Goal: Information Seeking & Learning: Learn about a topic

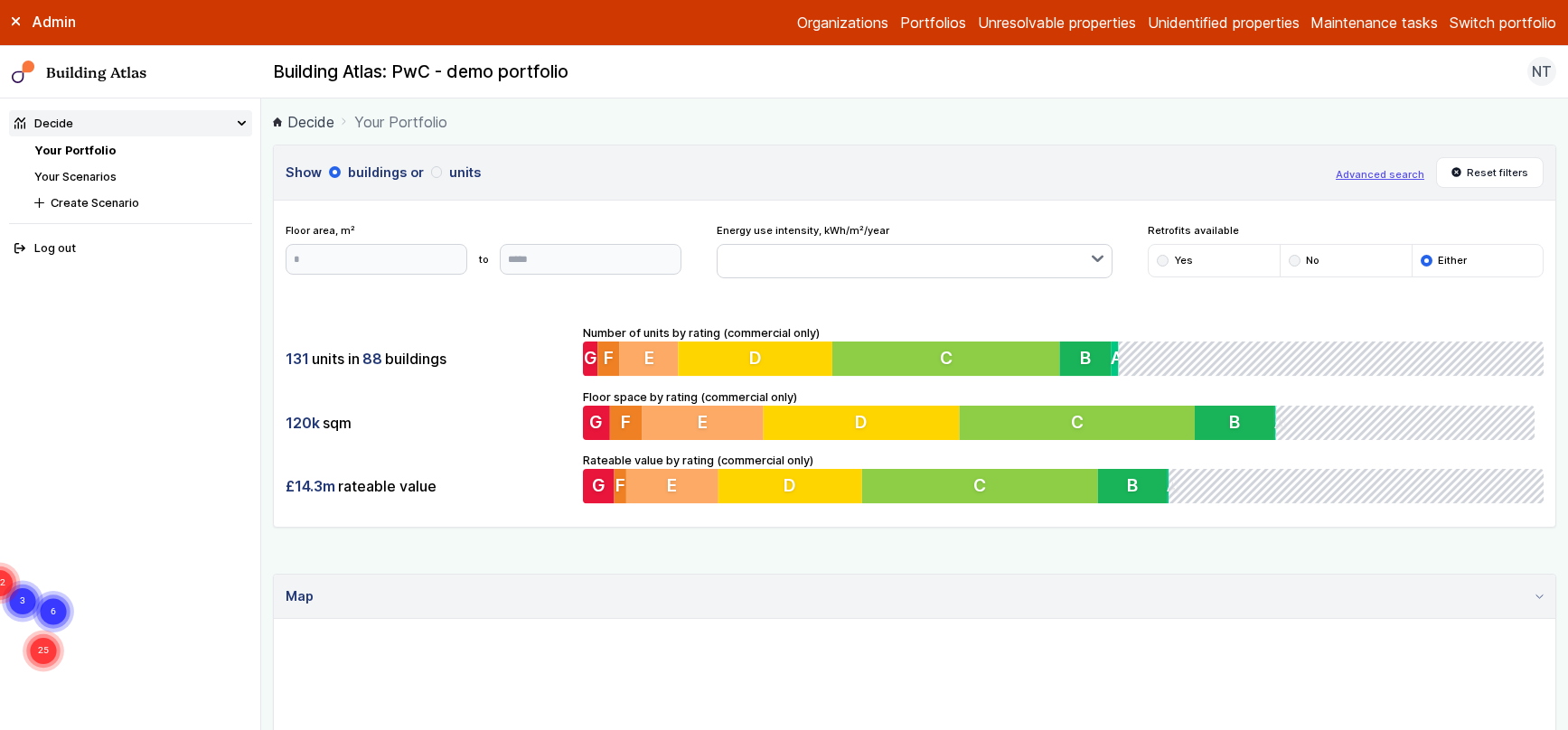
click at [112, 174] on link "Your Scenarios" at bounding box center [75, 177] width 82 height 13
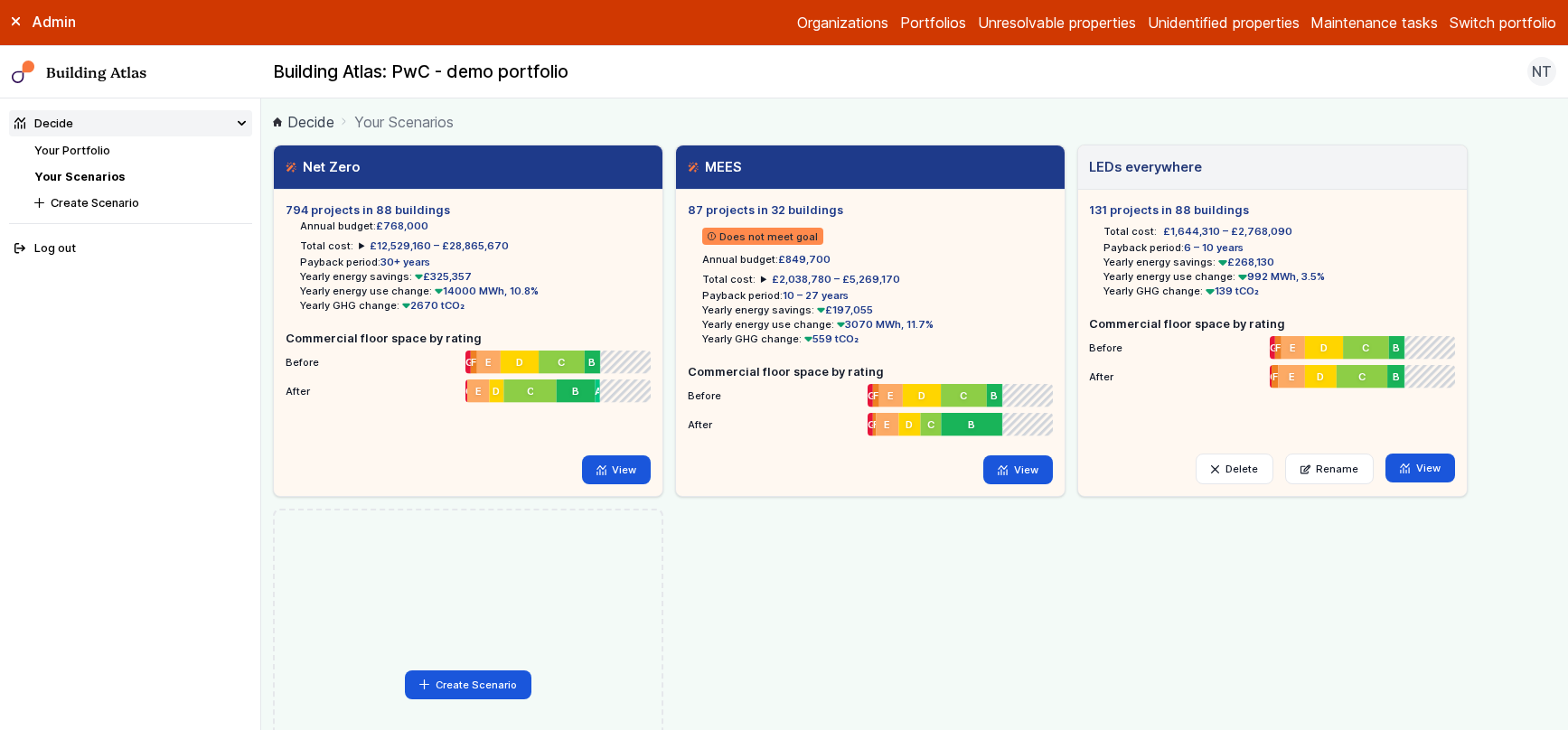
click at [369, 239] on span "£12,529,160 – £28,865,670" at bounding box center [439, 245] width 139 height 13
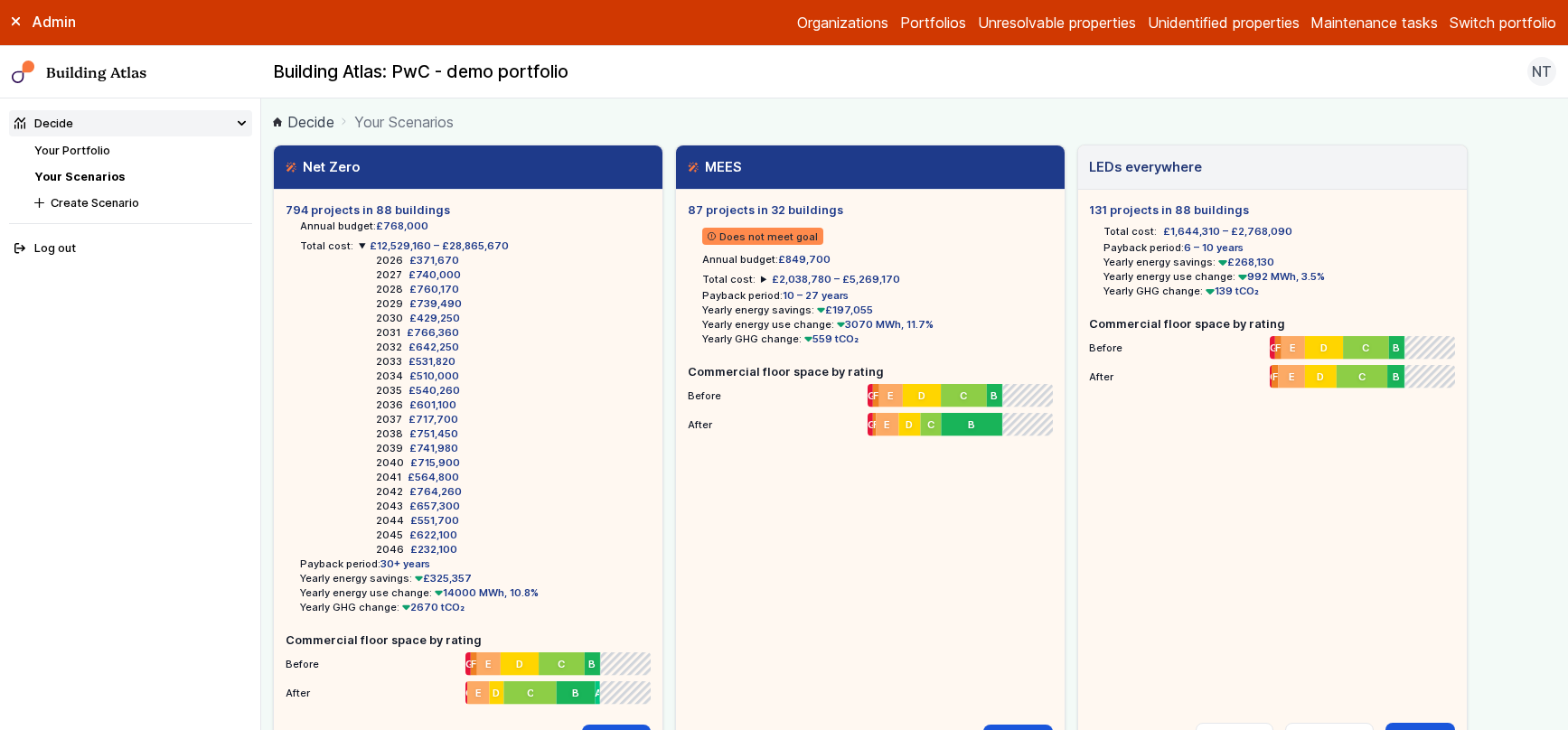
click at [359, 241] on summary "£12,529,160 – £28,865,670" at bounding box center [434, 245] width 150 height 14
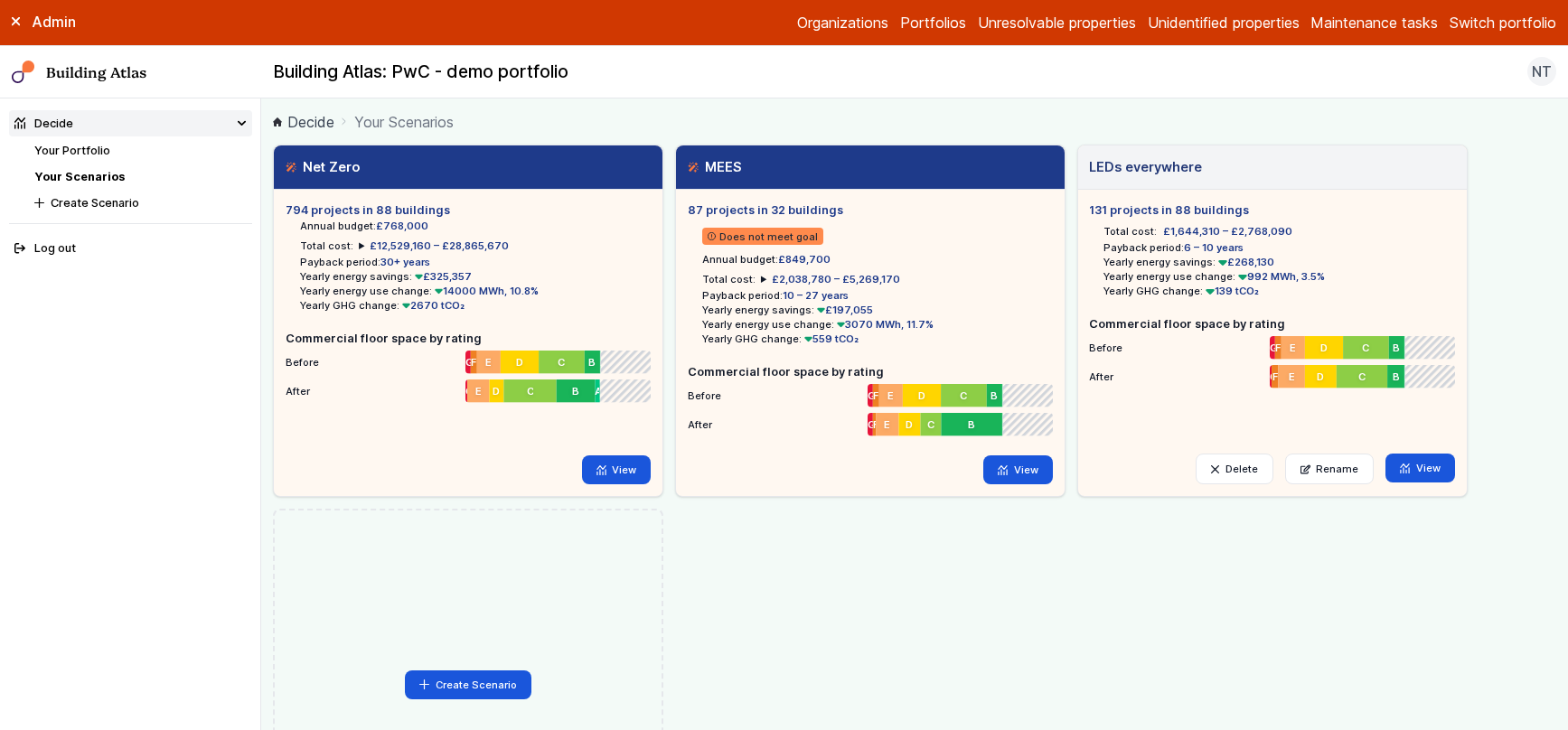
click at [1539, 24] on button "Switch portfolio" at bounding box center [1502, 22] width 107 height 22
click at [0, 0] on button "Demo portfolio" at bounding box center [0, 0] width 0 height 0
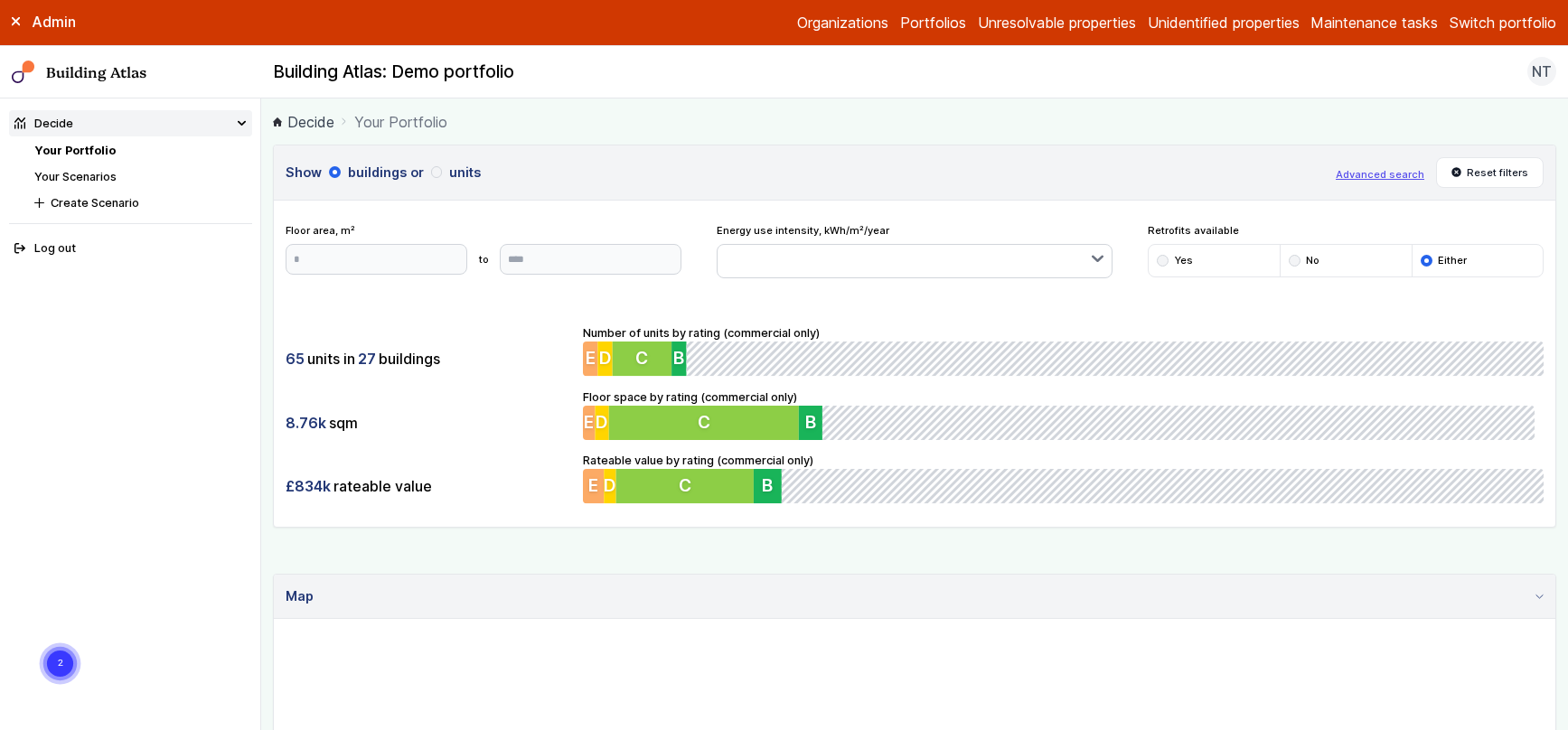
click at [94, 174] on link "Your Scenarios" at bounding box center [75, 177] width 82 height 13
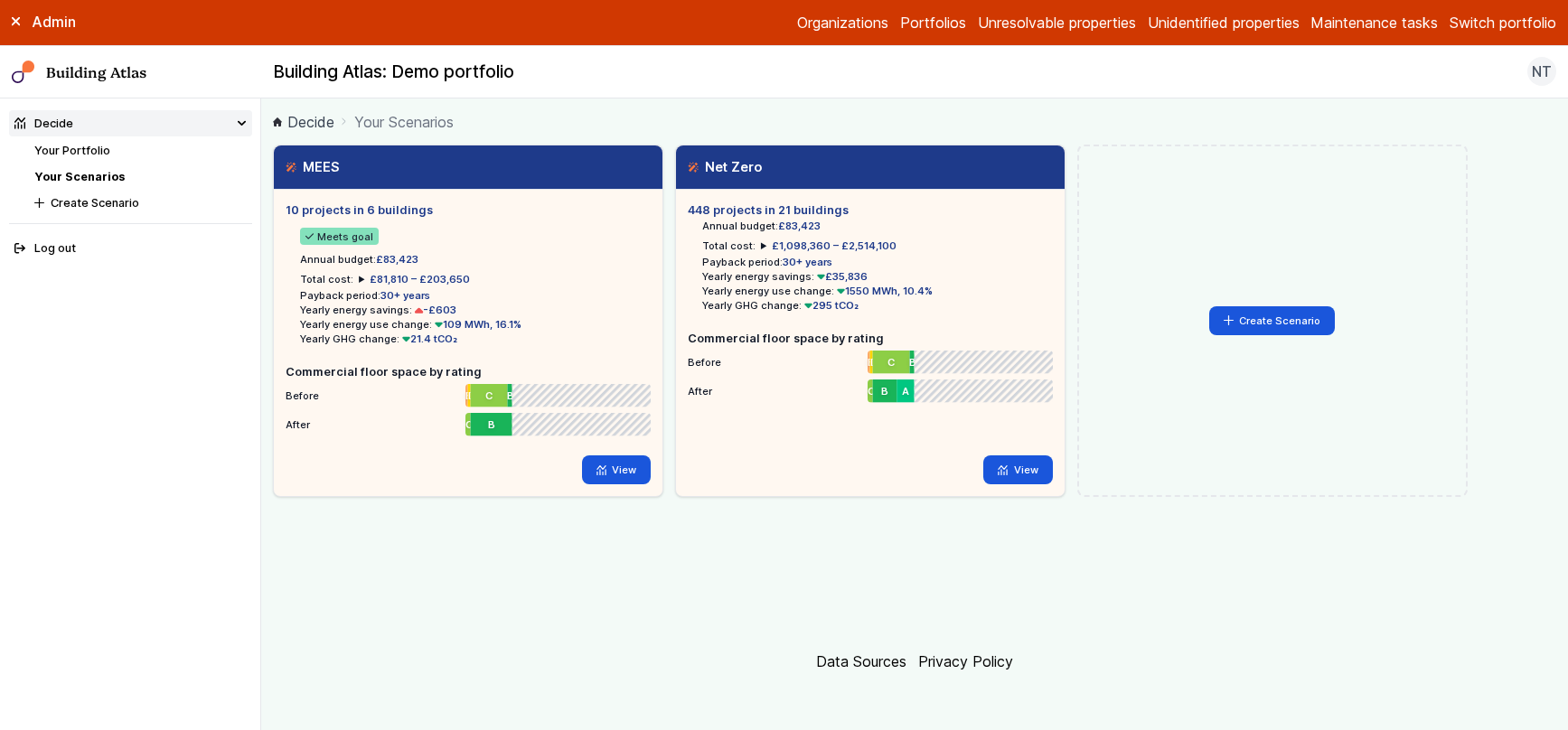
click at [1454, 33] on button "Switch portfolio" at bounding box center [1502, 22] width 107 height 22
click at [0, 0] on button "GP surgeries" at bounding box center [0, 0] width 0 height 0
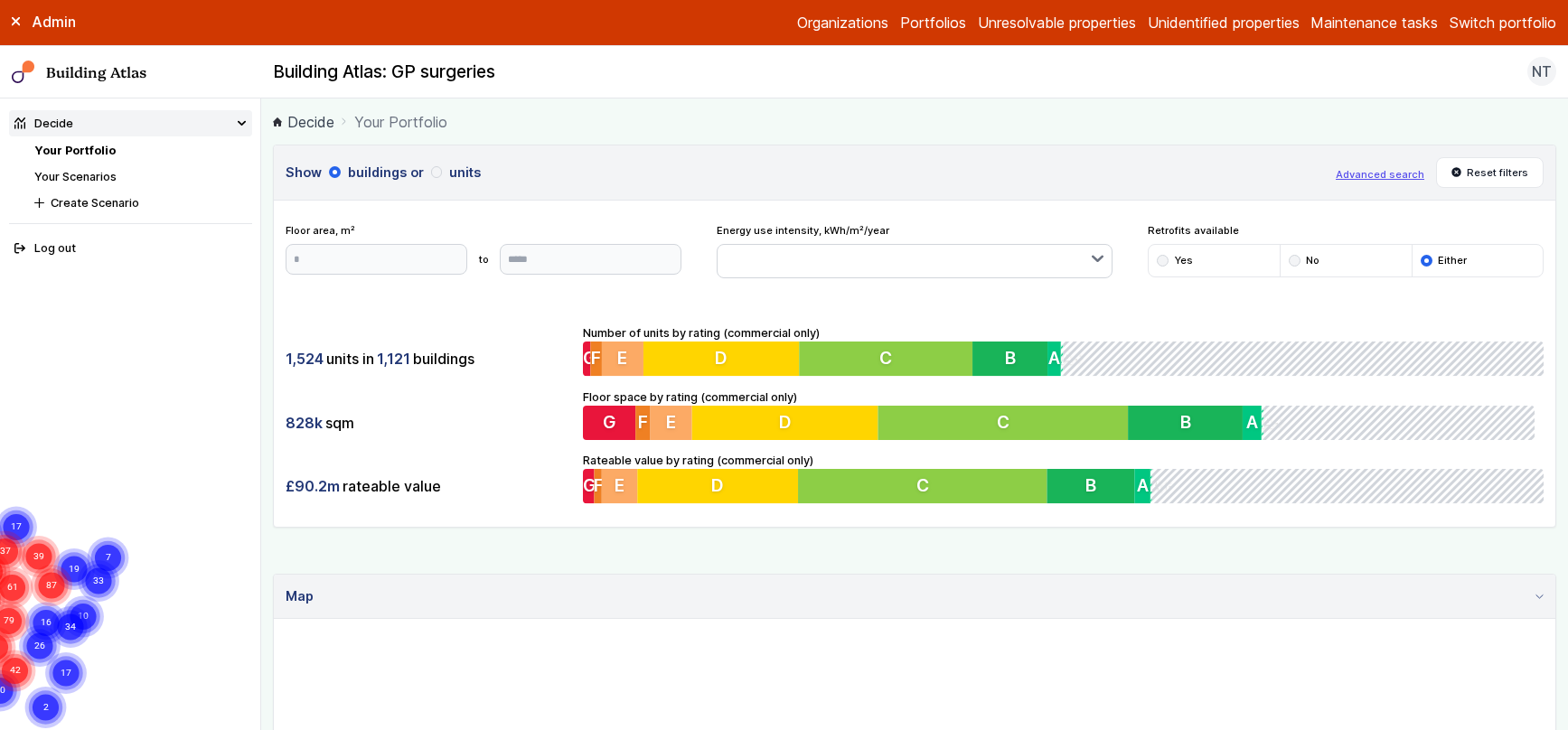
click at [96, 171] on link "Your Scenarios" at bounding box center [75, 177] width 82 height 13
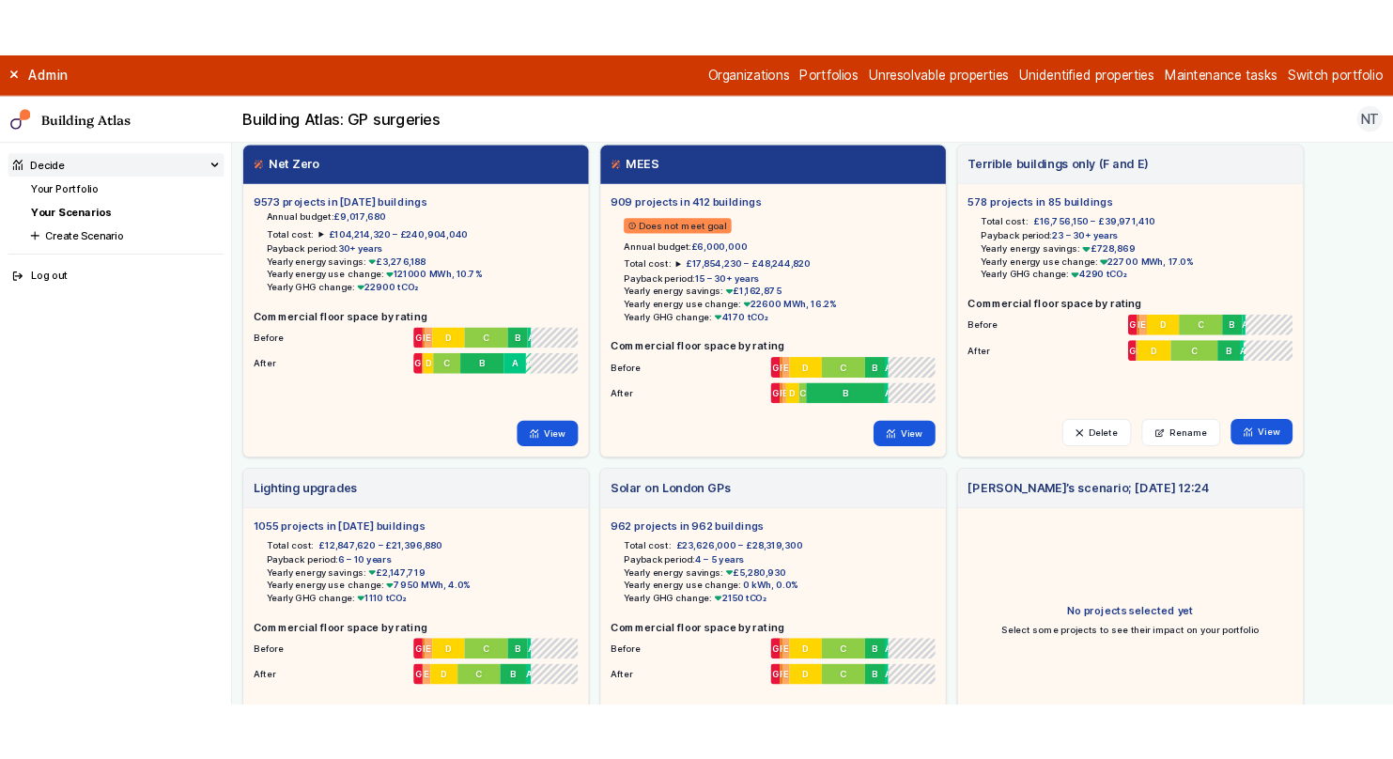
scroll to position [52, 0]
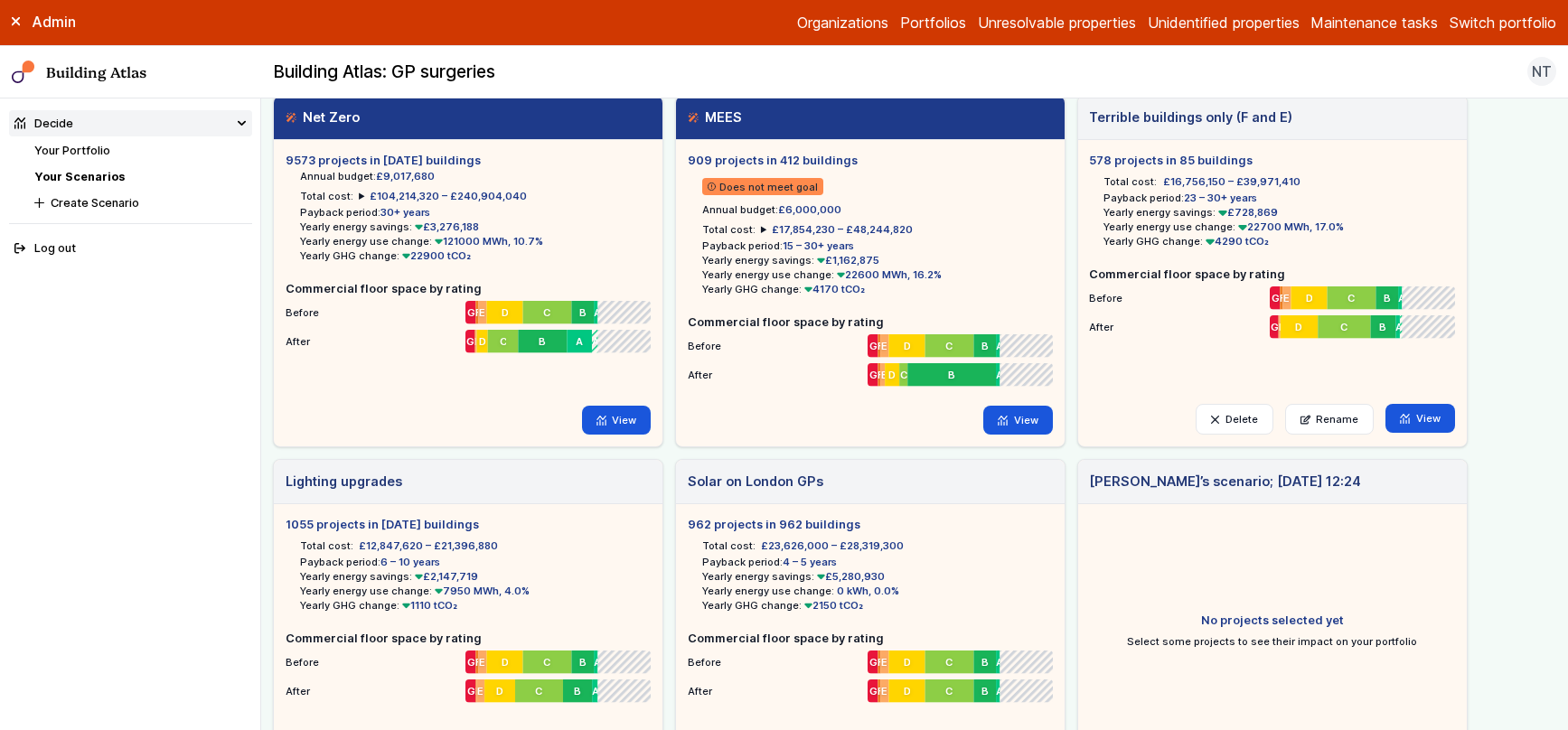
click at [353, 198] on li "Total cost: £104,214,320 – £240,904,040 2026 £9,015,410 2027 £9,014,400 2028 £8…" at bounding box center [414, 195] width 227 height 14
click at [359, 195] on summary "£104,214,320 – £240,904,040" at bounding box center [443, 195] width 168 height 14
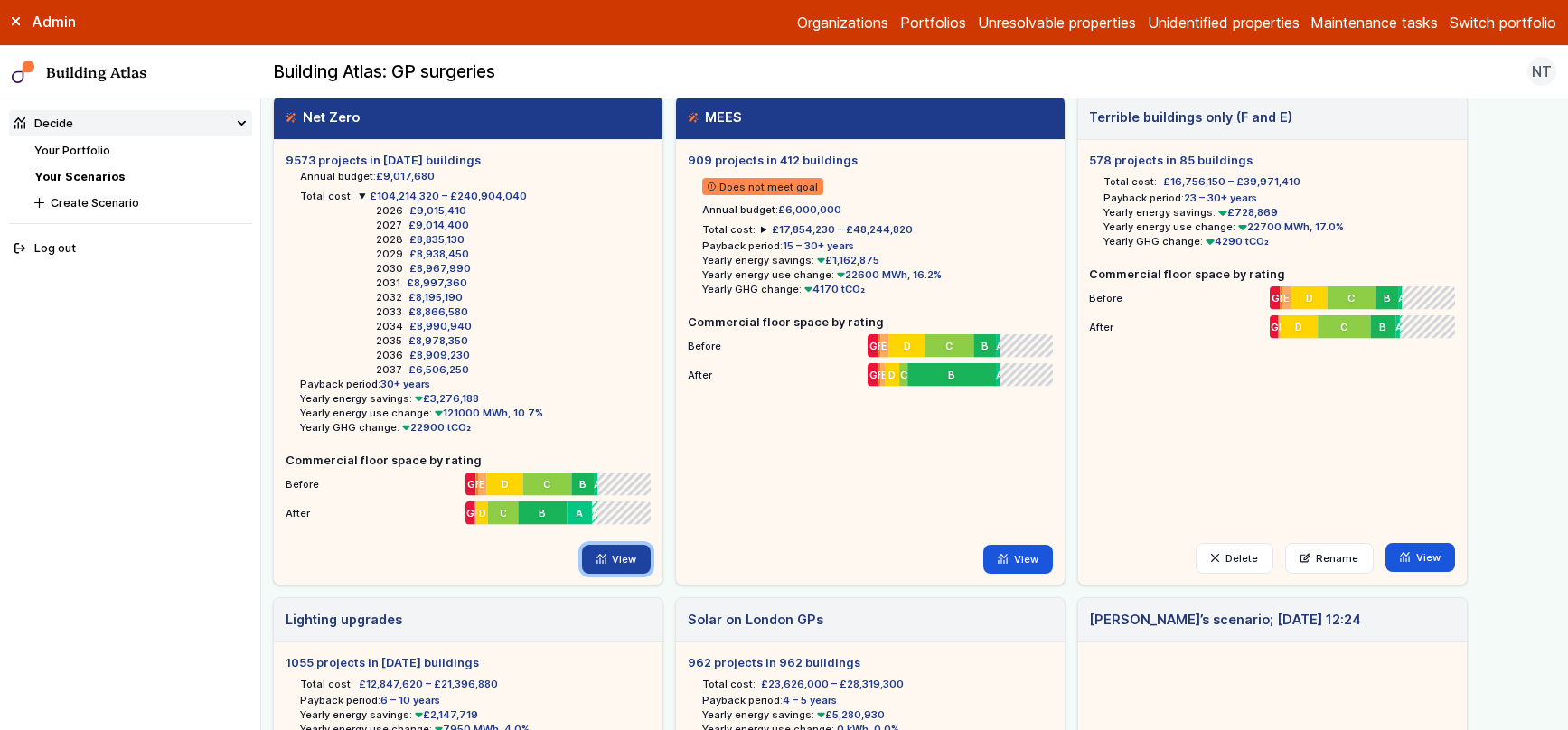
click at [623, 557] on link "View" at bounding box center [617, 559] width 69 height 29
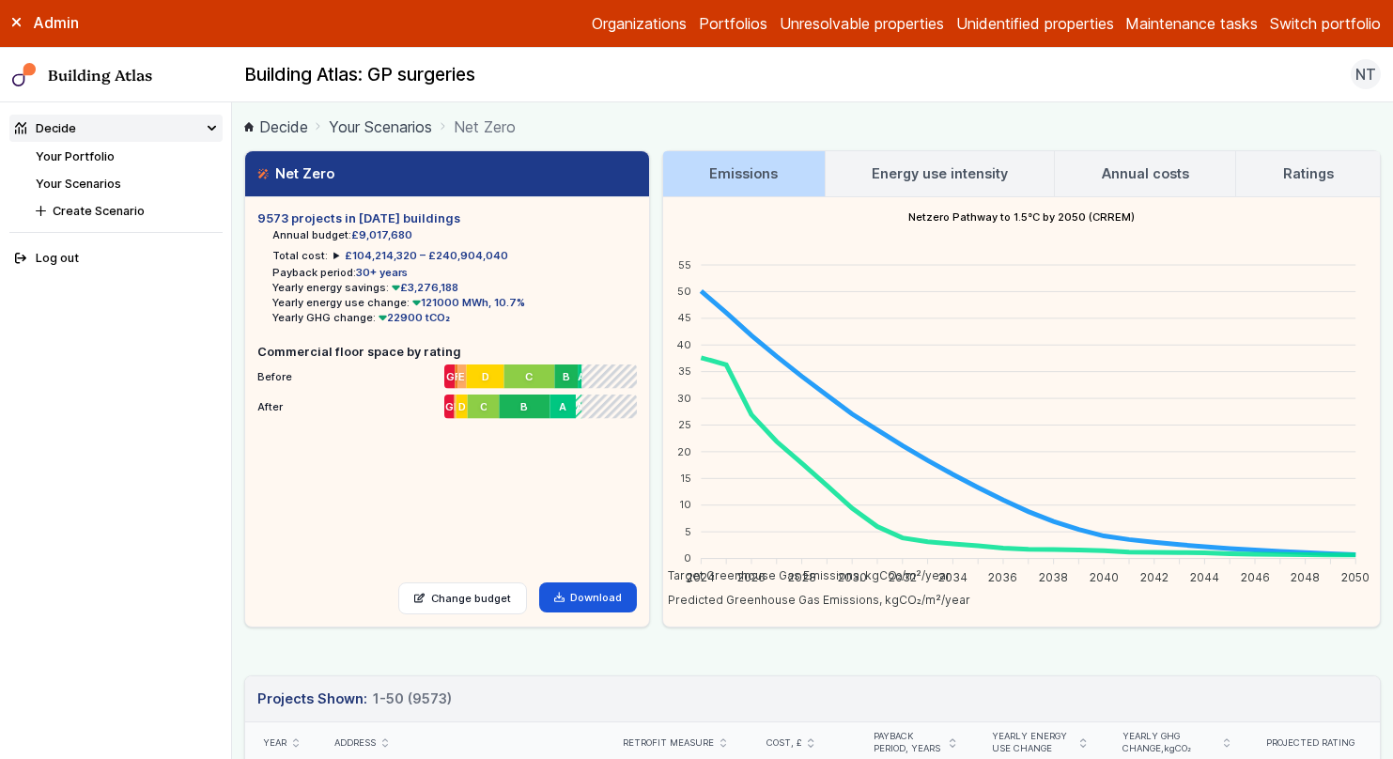
click at [975, 167] on h3 "Energy use intensity" at bounding box center [940, 173] width 136 height 21
click at [1304, 171] on h3 "Ratings" at bounding box center [1308, 173] width 51 height 21
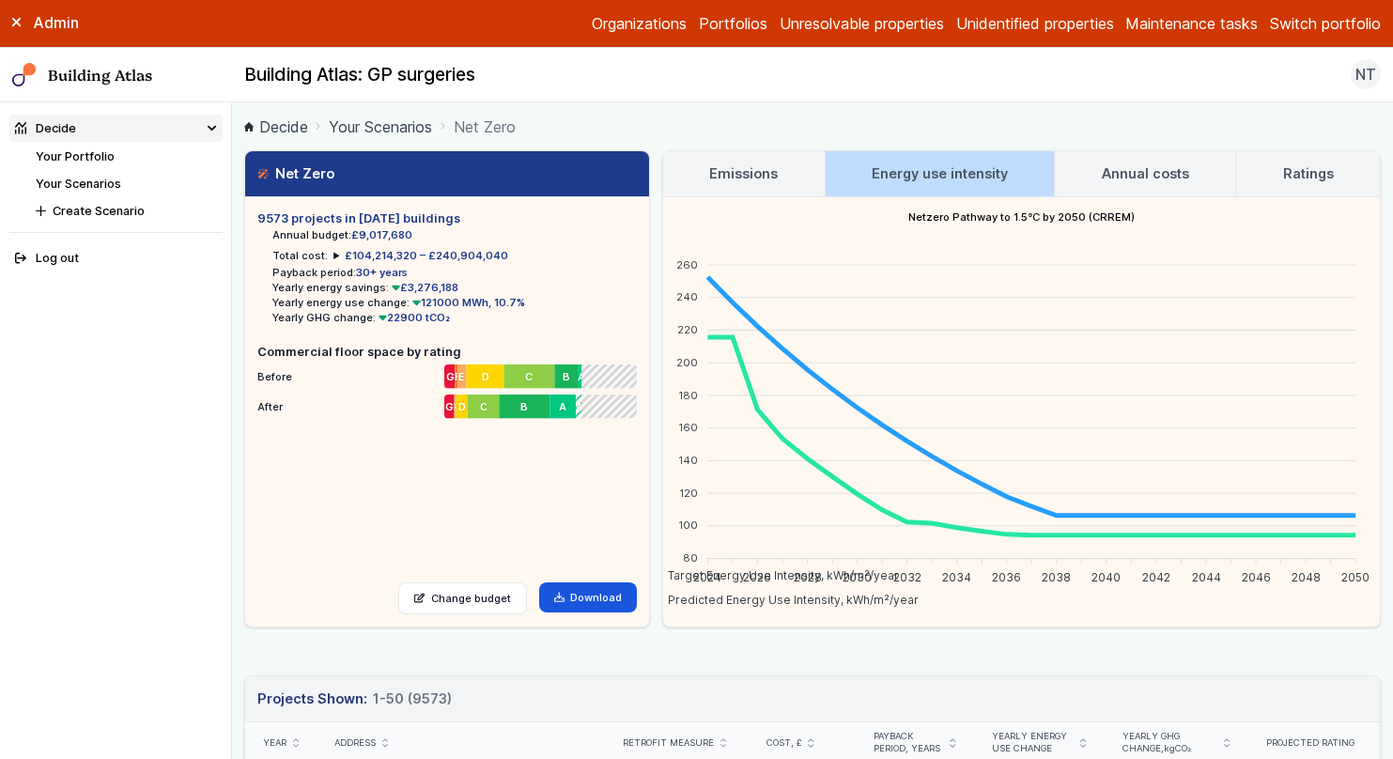
click at [1277, 171] on link "Ratings" at bounding box center [1308, 173] width 144 height 45
click at [333, 259] on summary "£104,214,320 – £240,904,040" at bounding box center [420, 255] width 175 height 15
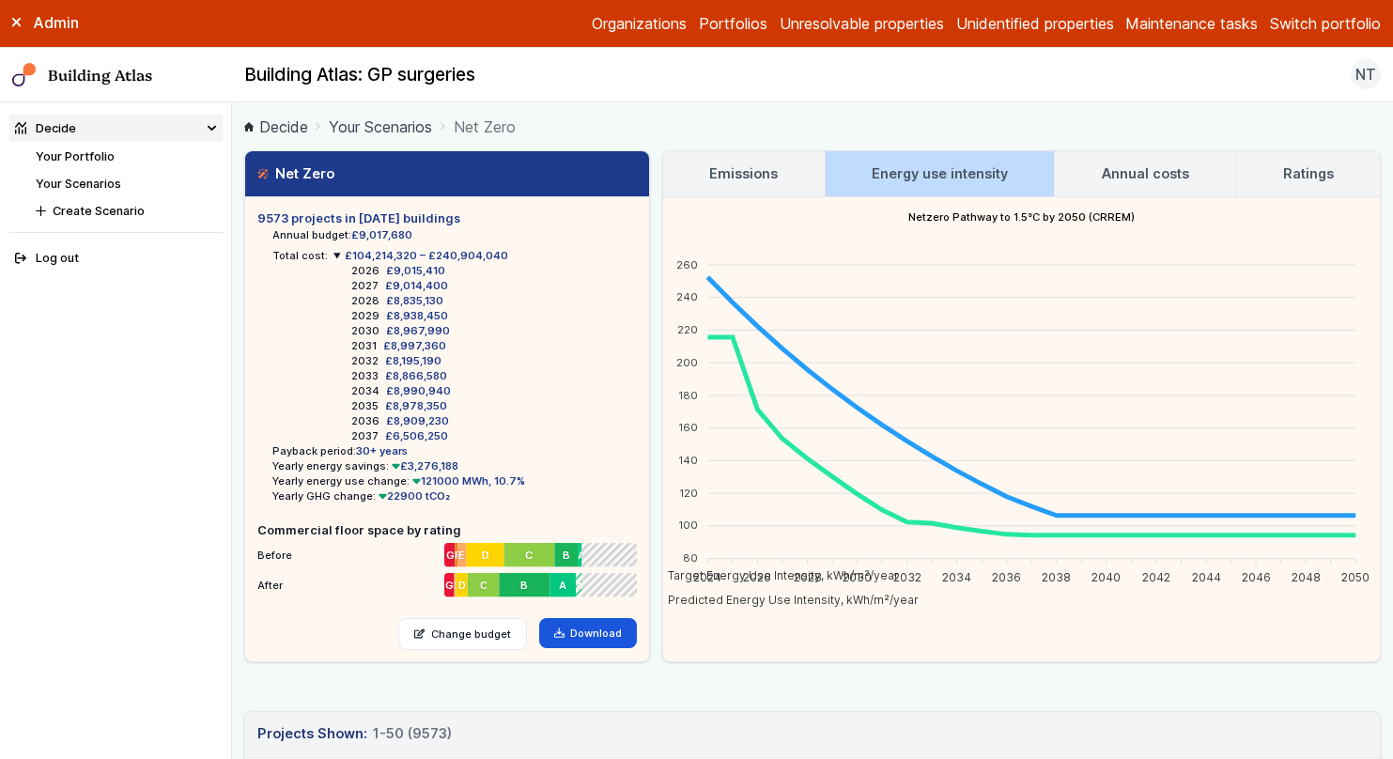
click at [1290, 174] on h3 "Ratings" at bounding box center [1308, 173] width 51 height 21
click at [1297, 183] on link "Ratings" at bounding box center [1308, 173] width 144 height 45
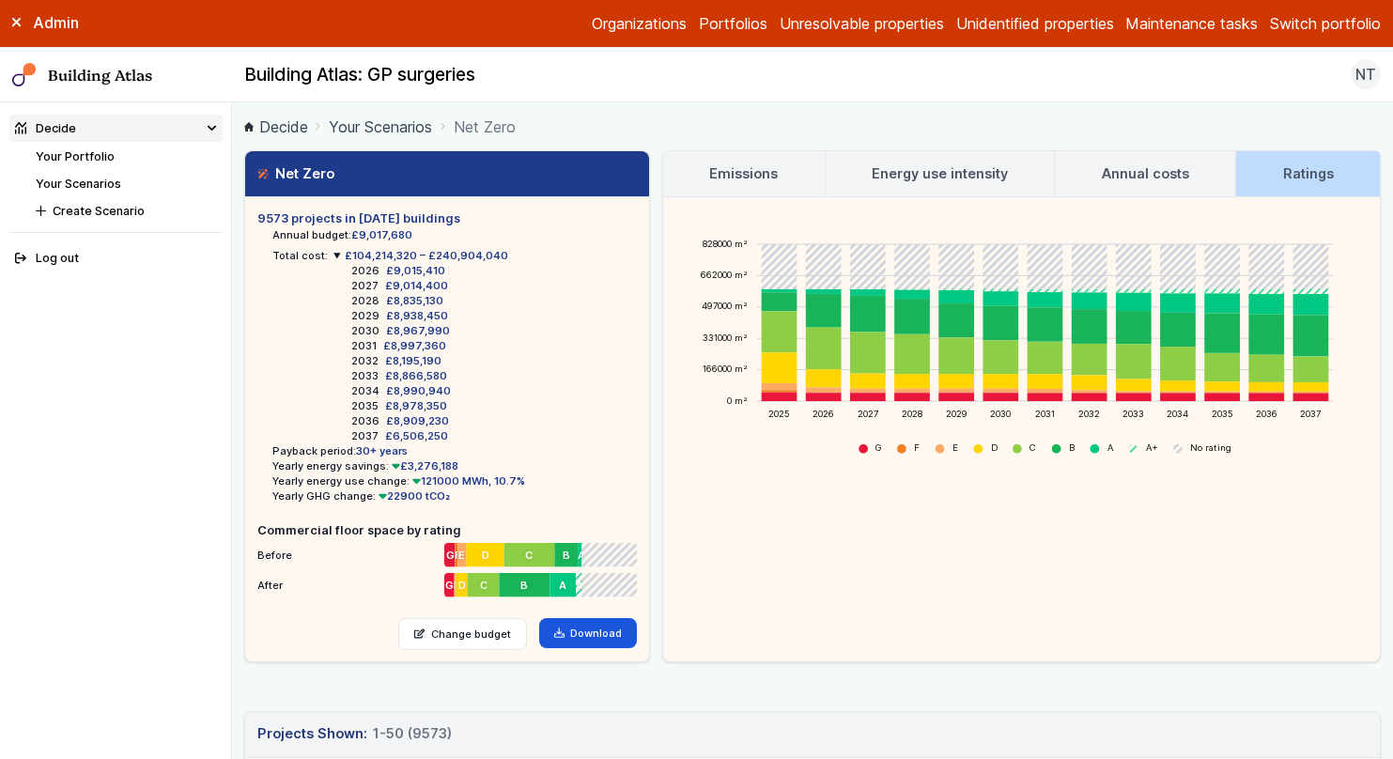
click at [408, 122] on link "Your Scenarios" at bounding box center [380, 127] width 103 height 23
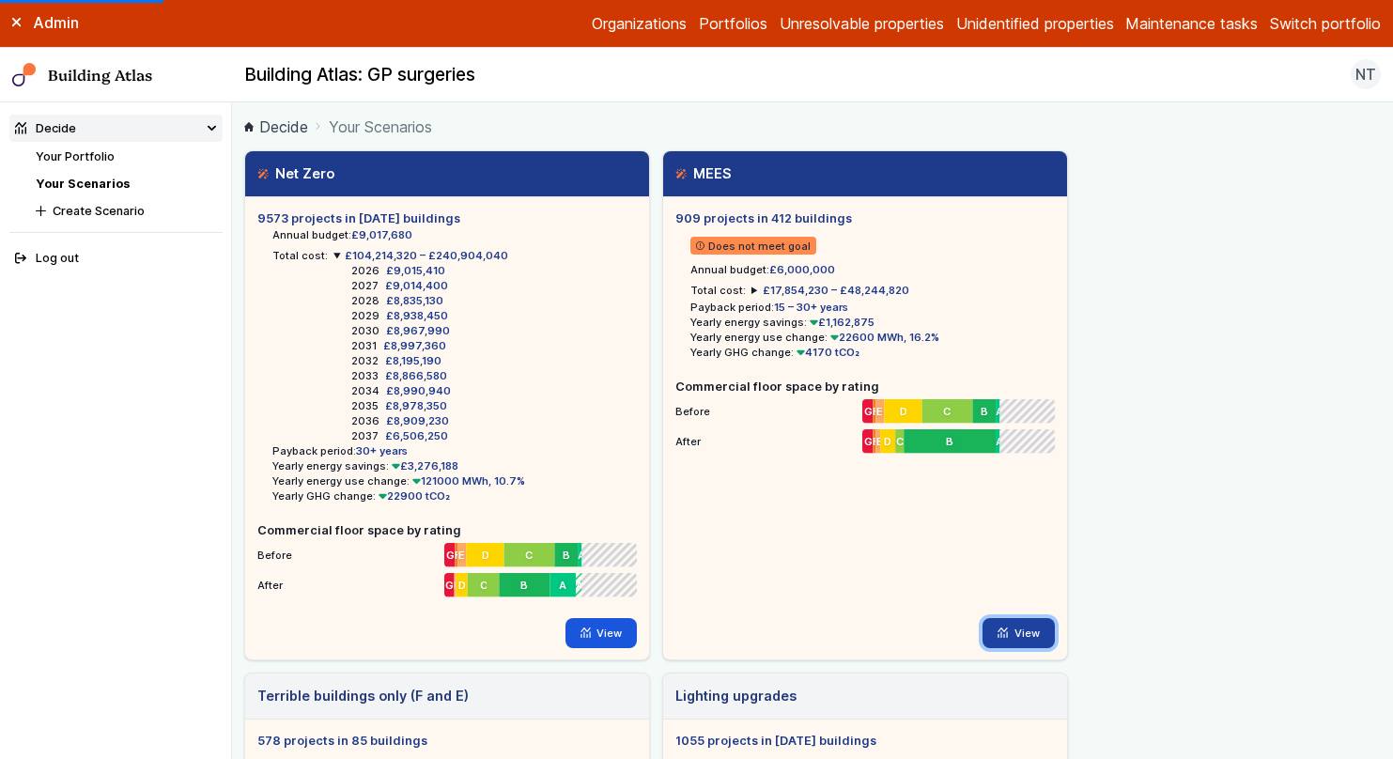
click at [1011, 628] on link "View" at bounding box center [1018, 633] width 72 height 30
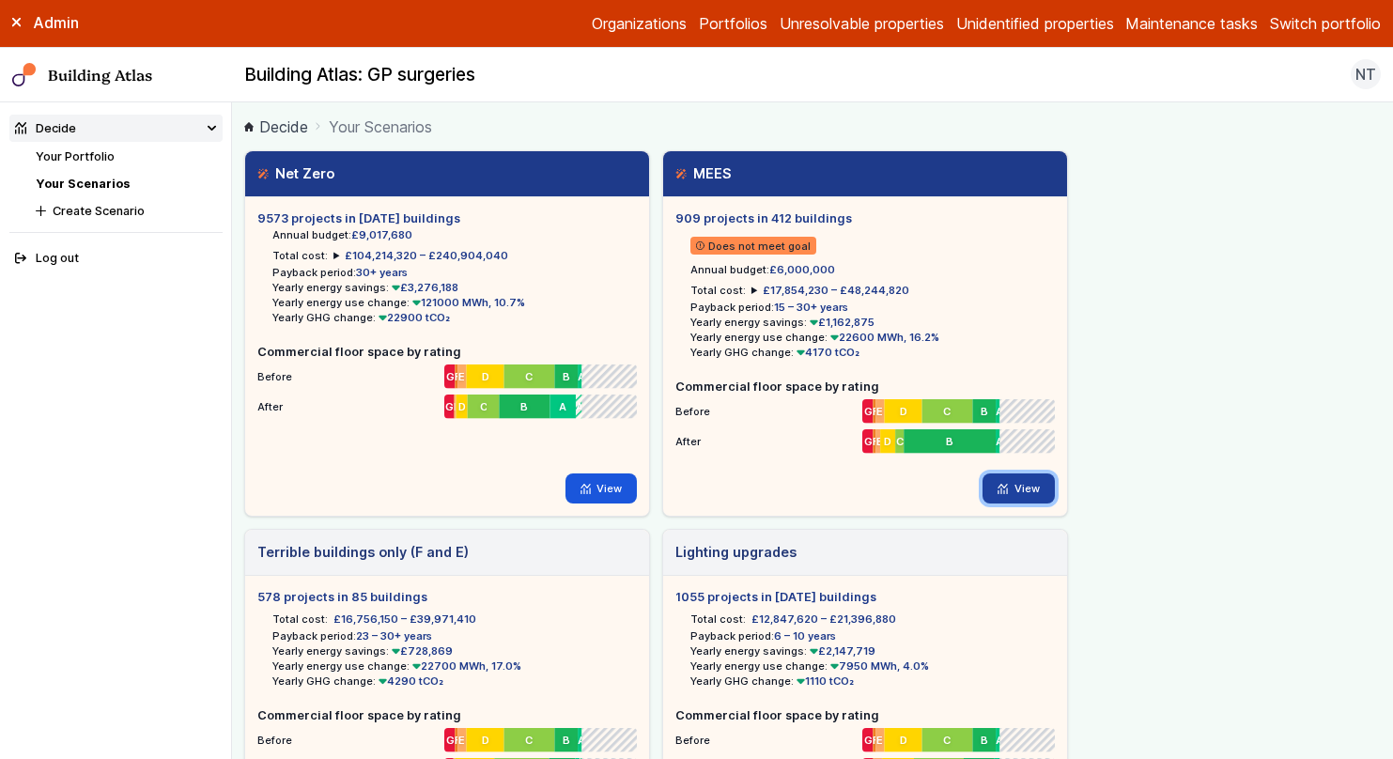
click at [1023, 491] on link "View" at bounding box center [1018, 488] width 72 height 30
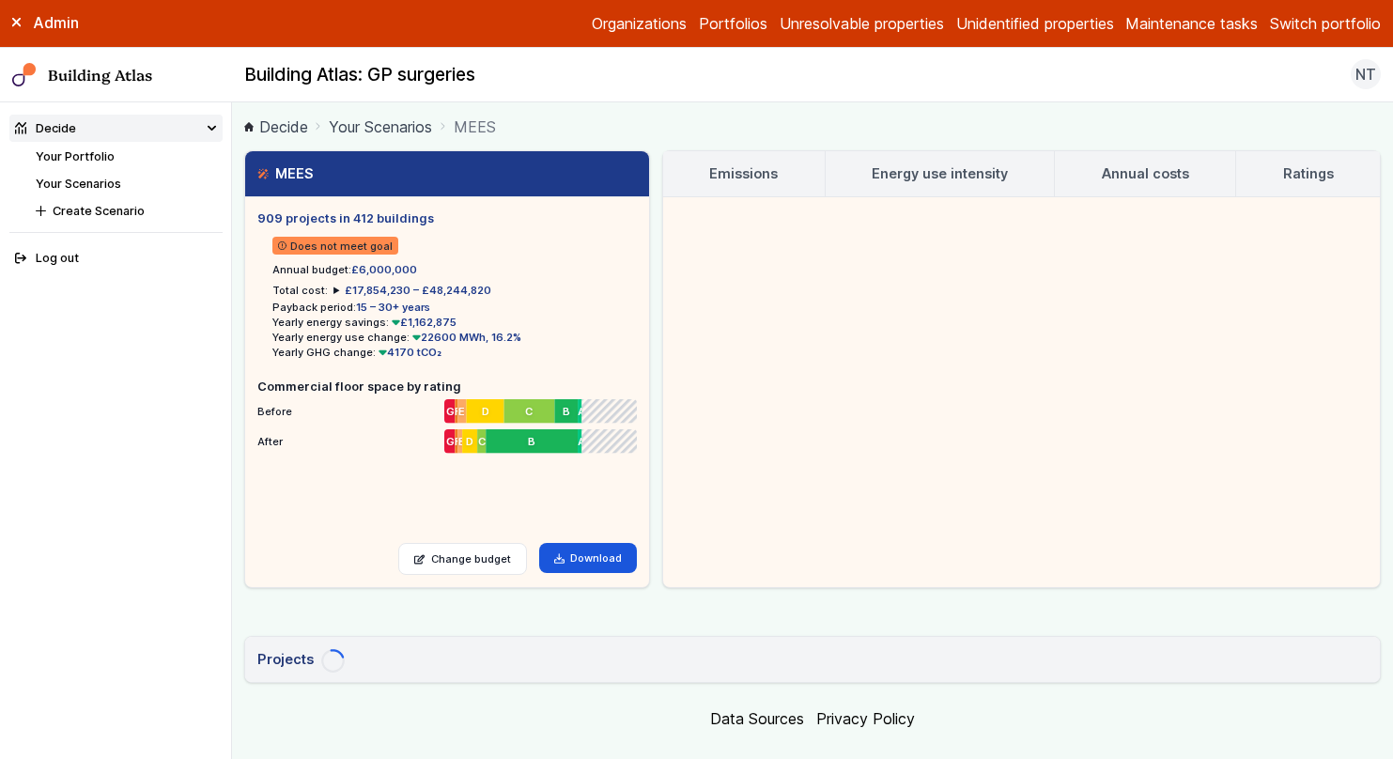
click at [1323, 178] on h3 "Ratings" at bounding box center [1308, 173] width 51 height 21
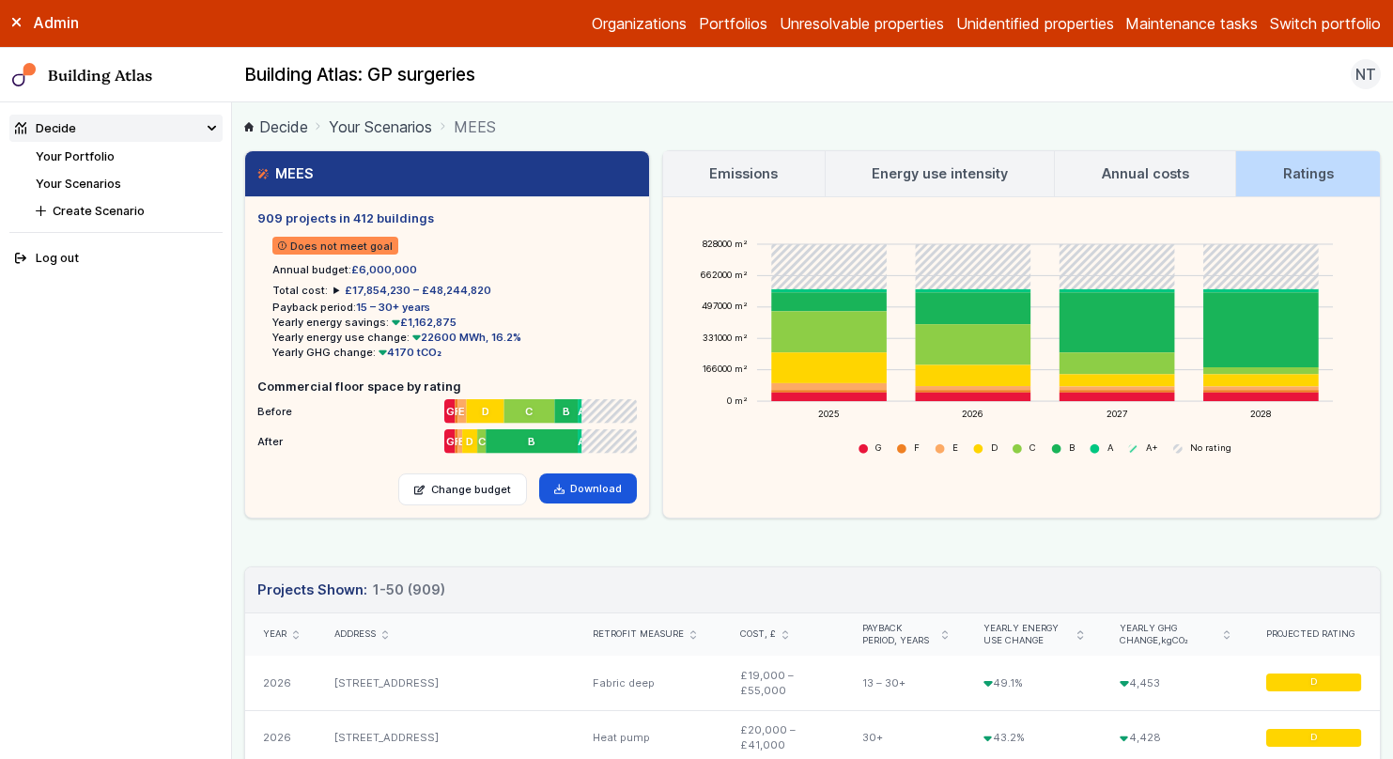
click at [1314, 34] on div "Admin Organizations Portfolios Unresolvable properties Unidentified properties …" at bounding box center [696, 24] width 1393 height 48
click at [1316, 28] on button "Switch portfolio" at bounding box center [1325, 23] width 111 height 23
drag, startPoint x: 1285, startPoint y: 209, endPoint x: 1285, endPoint y: 198, distance: 11.3
click at [0, 0] on button "E.ON Sites" at bounding box center [0, 0] width 0 height 0
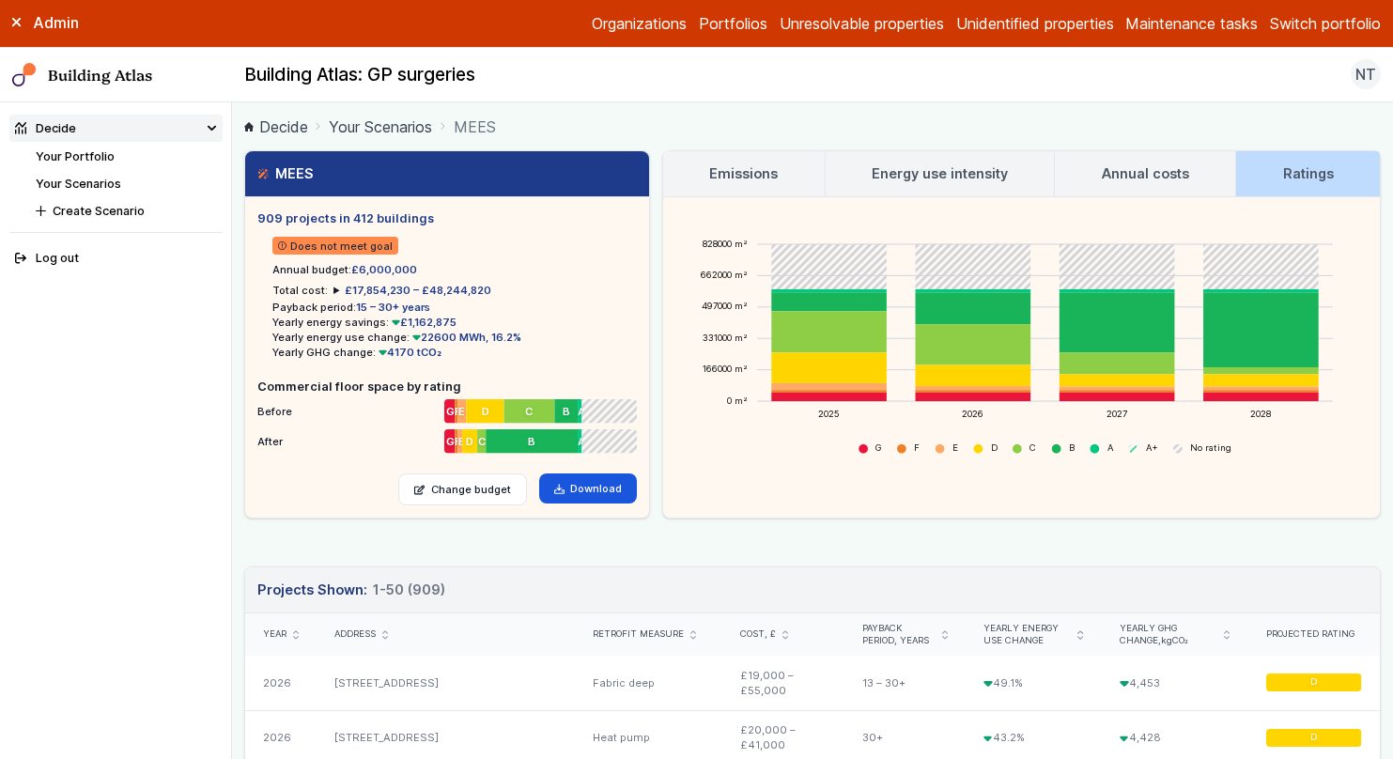
click at [0, 0] on button "NR" at bounding box center [0, 0] width 0 height 0
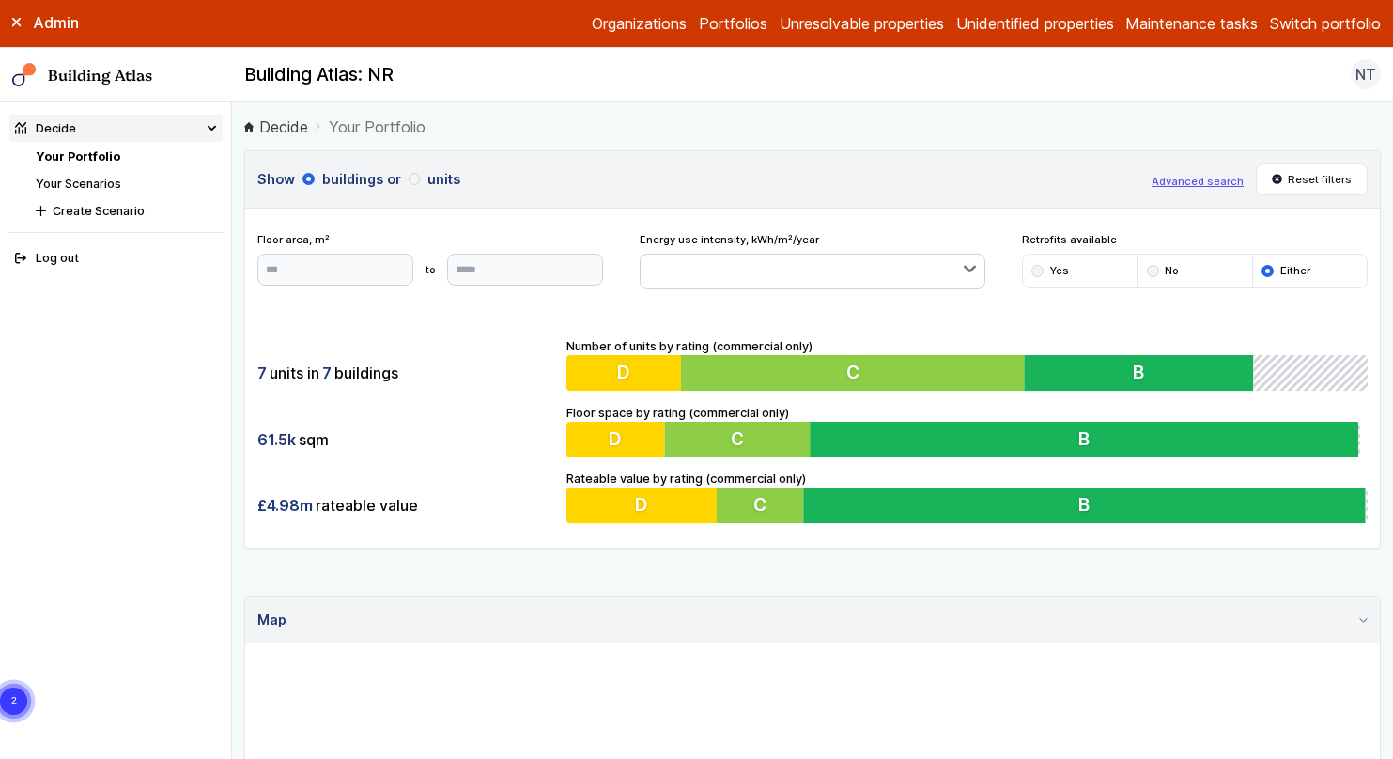
click at [112, 184] on link "Your Scenarios" at bounding box center [78, 184] width 85 height 14
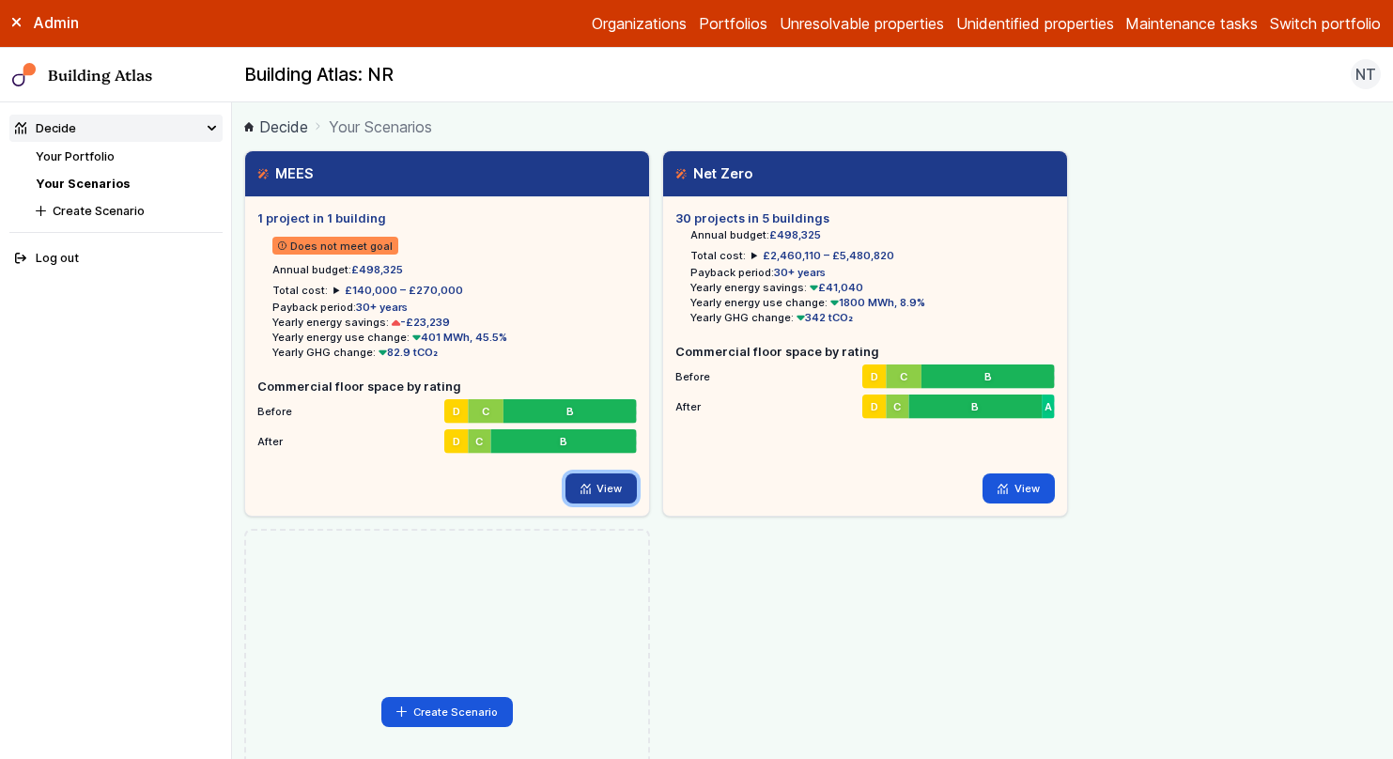
click at [616, 484] on link "View" at bounding box center [601, 488] width 72 height 30
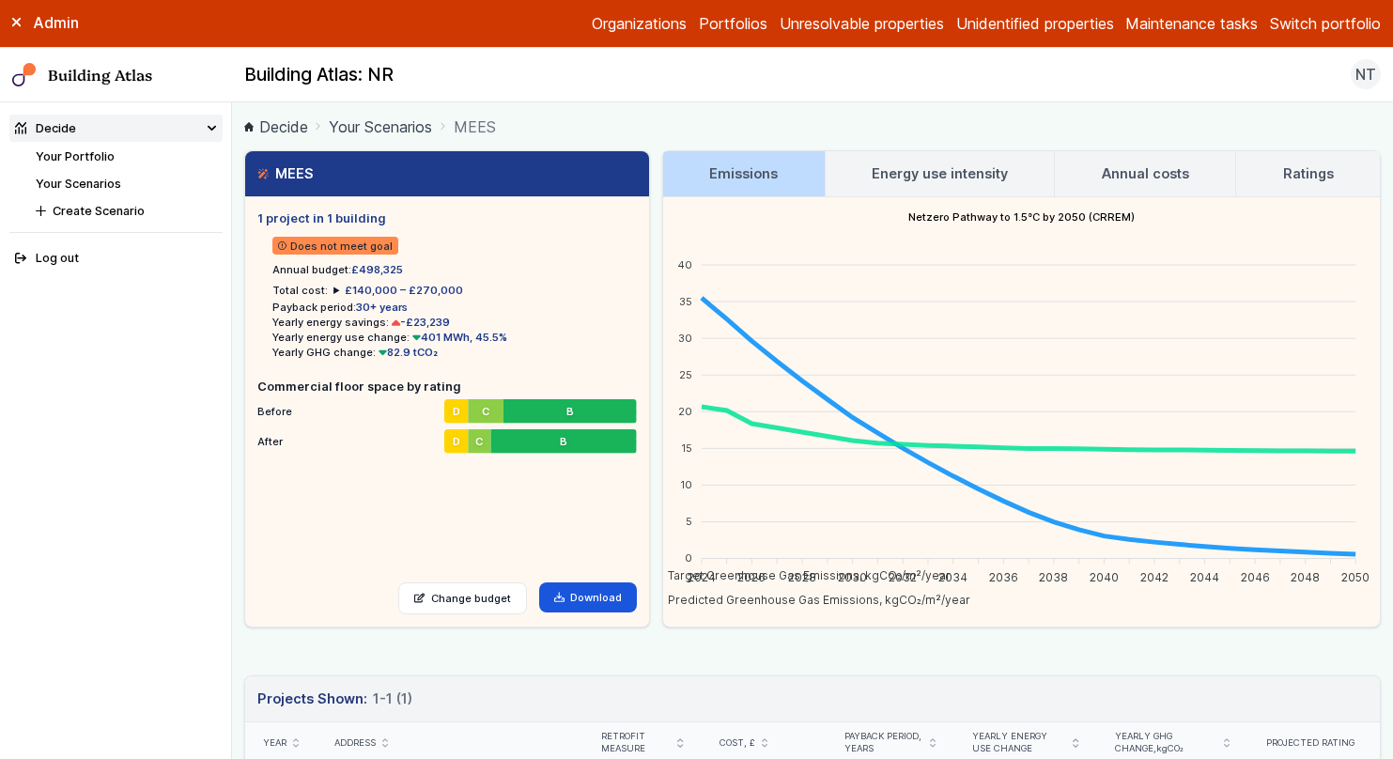
click at [1299, 186] on link "Ratings" at bounding box center [1308, 173] width 144 height 45
